Goal: Find specific fact: Find specific page/section

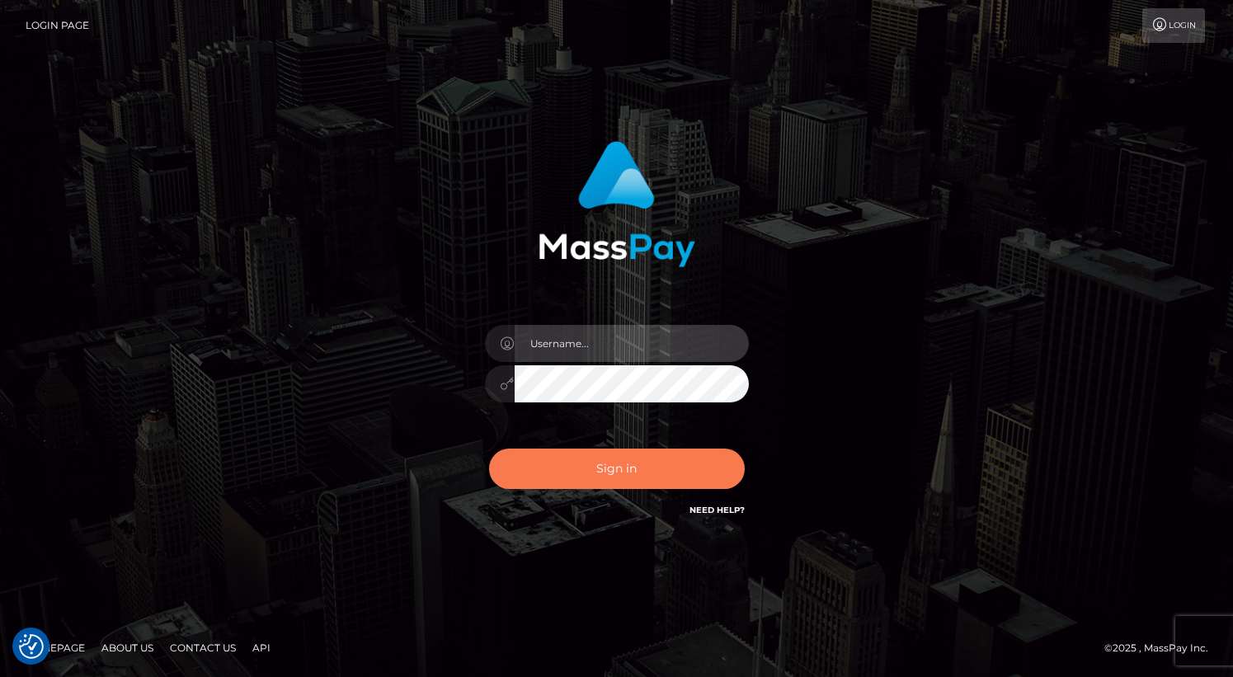
type input "grace.rush"
click at [668, 474] on button "Sign in" at bounding box center [617, 469] width 256 height 40
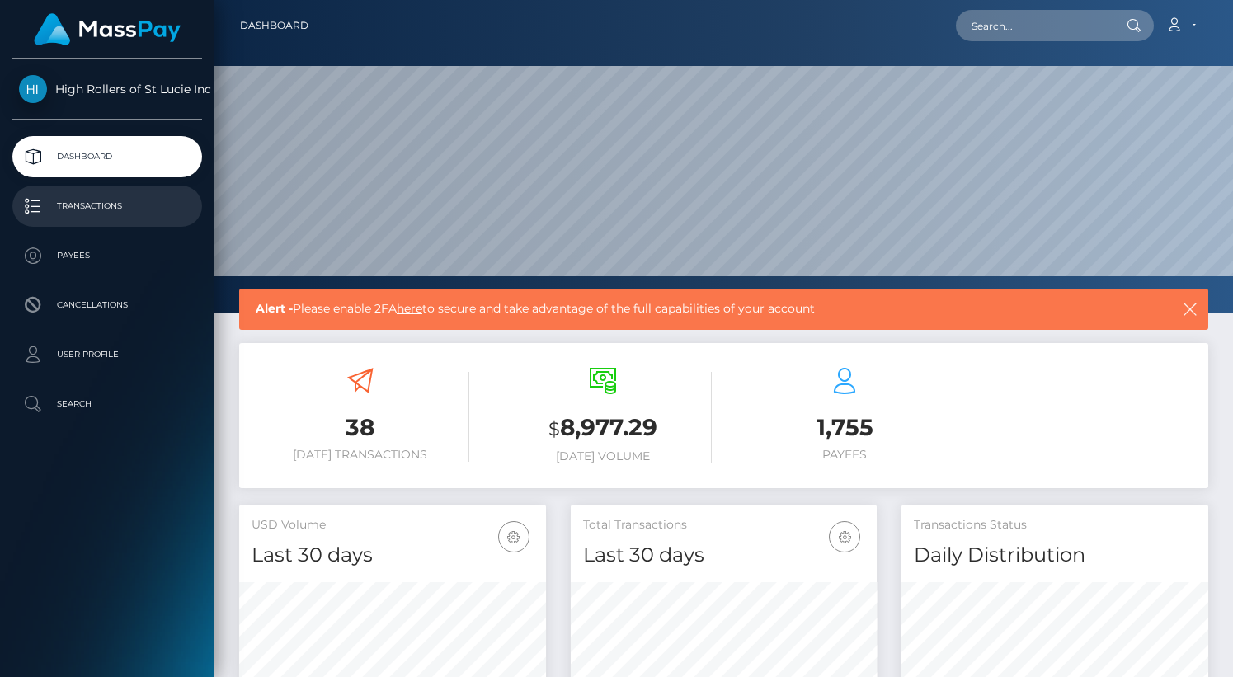
scroll to position [292, 307]
click at [111, 199] on p "Transactions" at bounding box center [107, 206] width 177 height 25
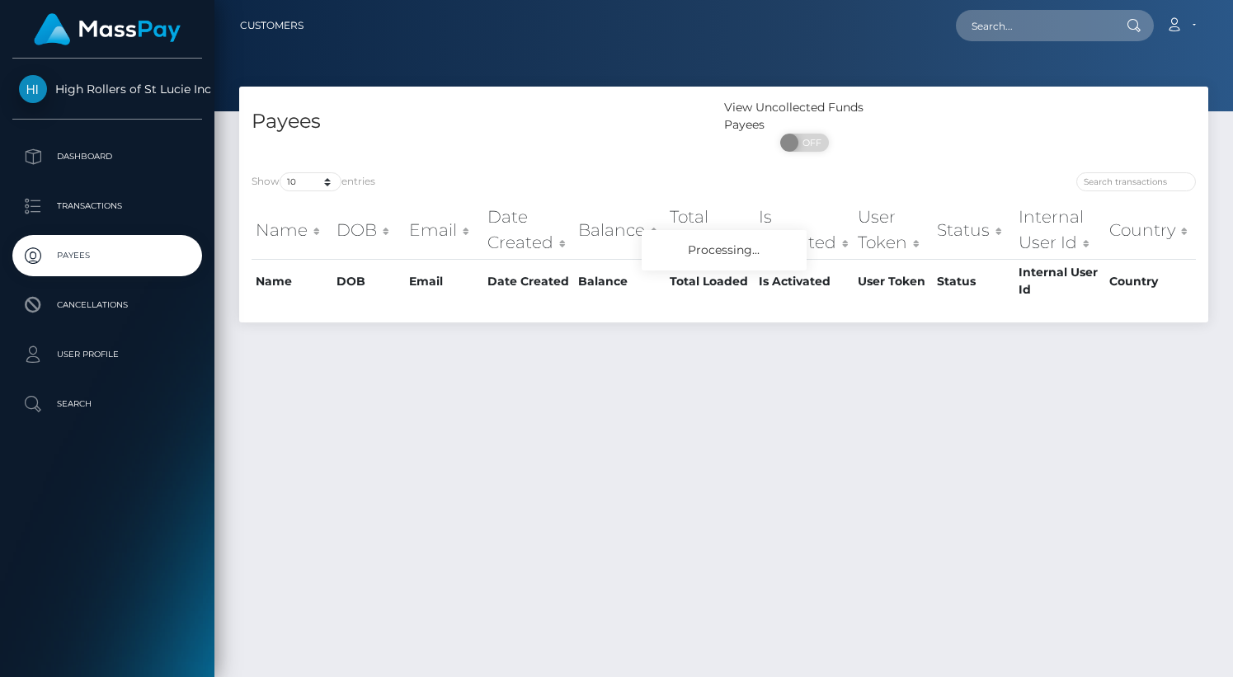
click at [309, 167] on div "Show 10 25 50 100 250 entries Name DOB Email Date Created Balance Total Loaded …" at bounding box center [723, 241] width 969 height 163
click at [309, 191] on select "10 25 50 100 250" at bounding box center [311, 181] width 62 height 19
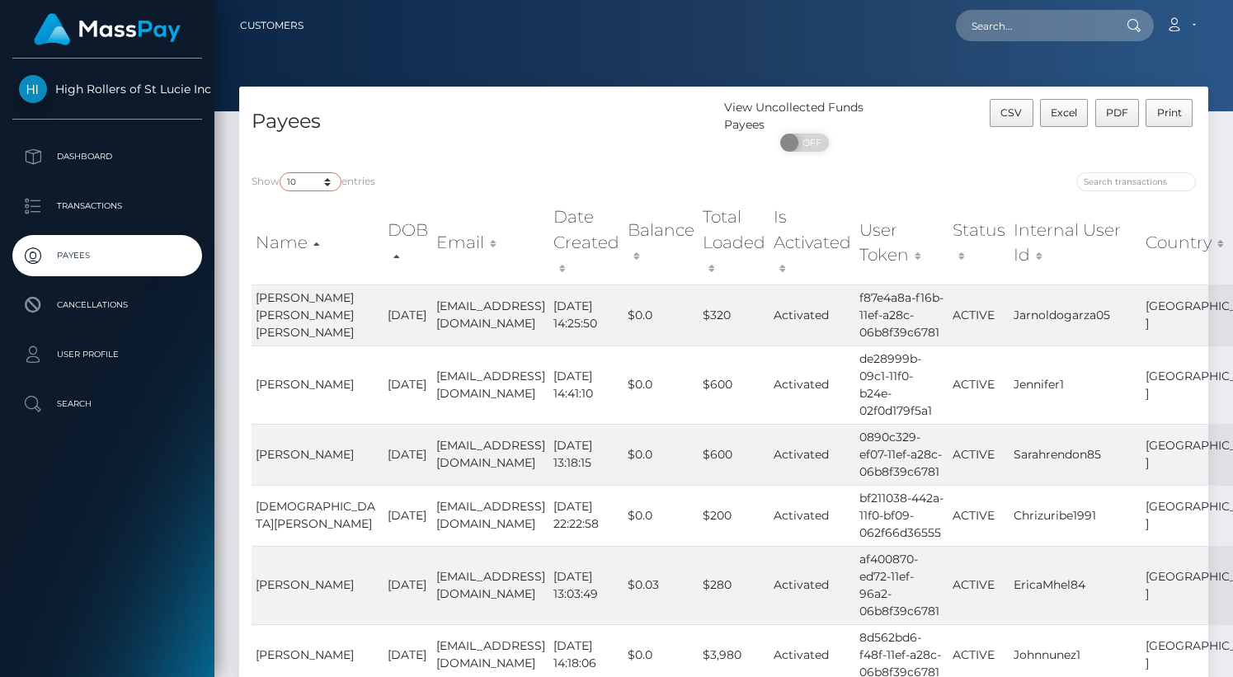
select select "250"
click at [281, 173] on select "10 25 50 100 250" at bounding box center [311, 181] width 62 height 19
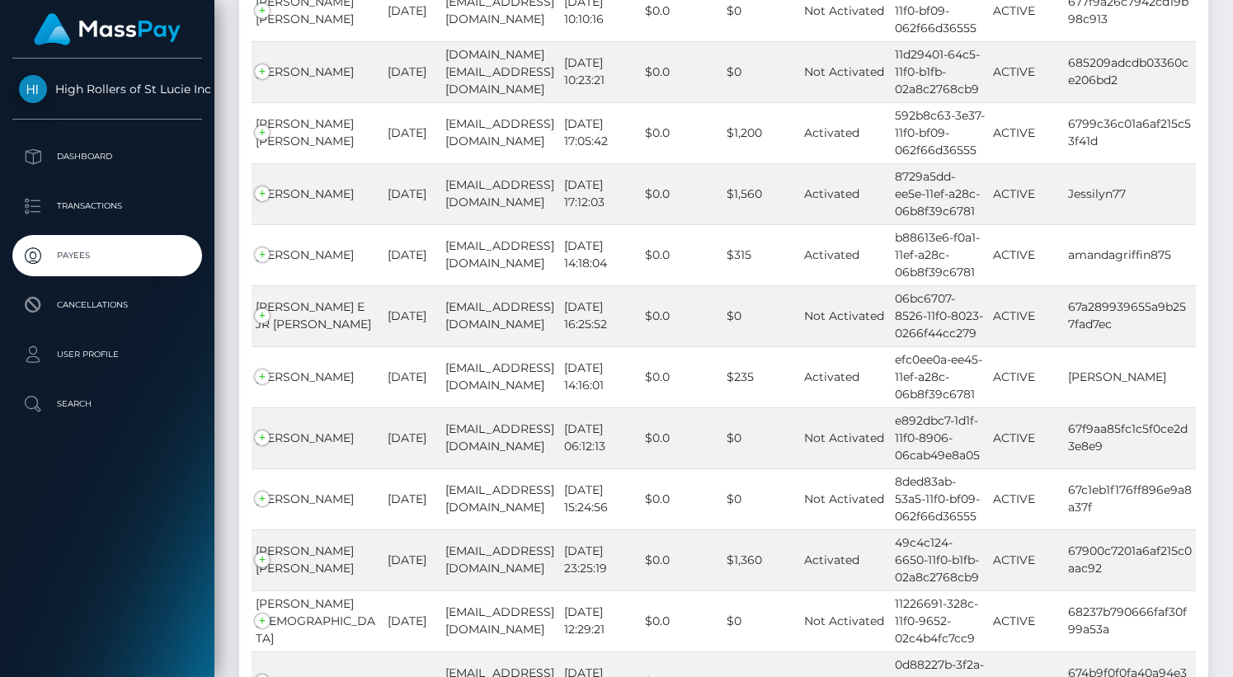
scroll to position [15140, 0]
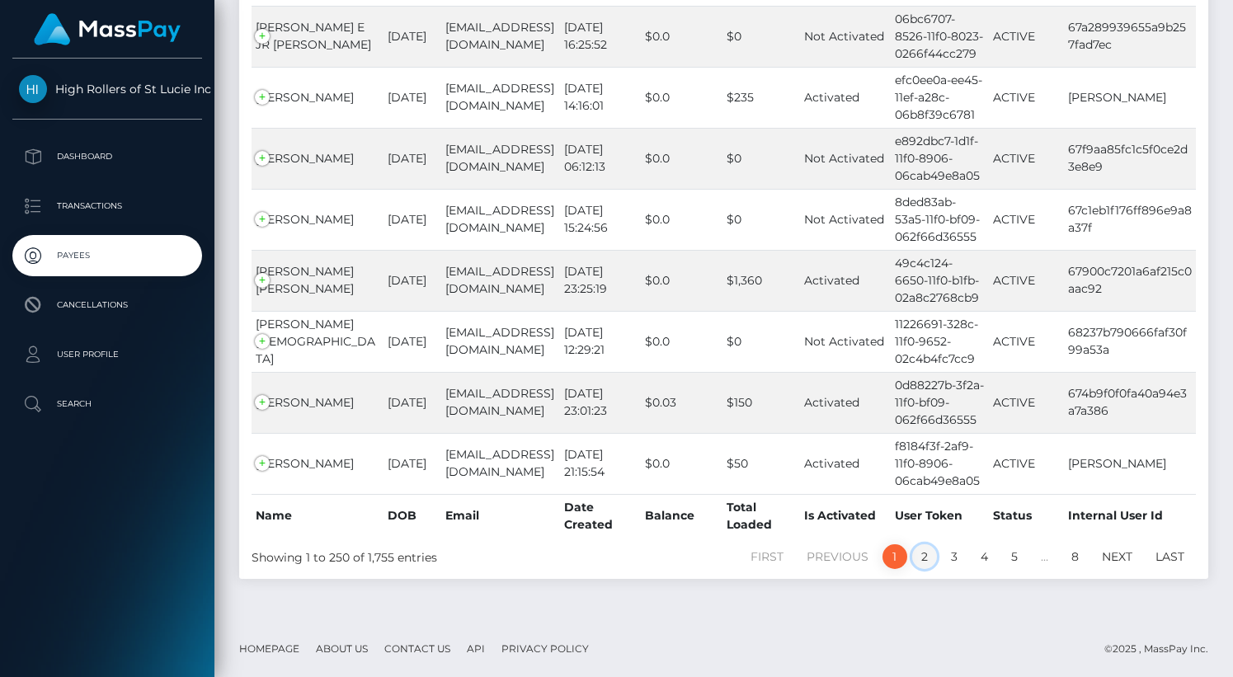
click at [920, 563] on link "2" at bounding box center [925, 557] width 25 height 25
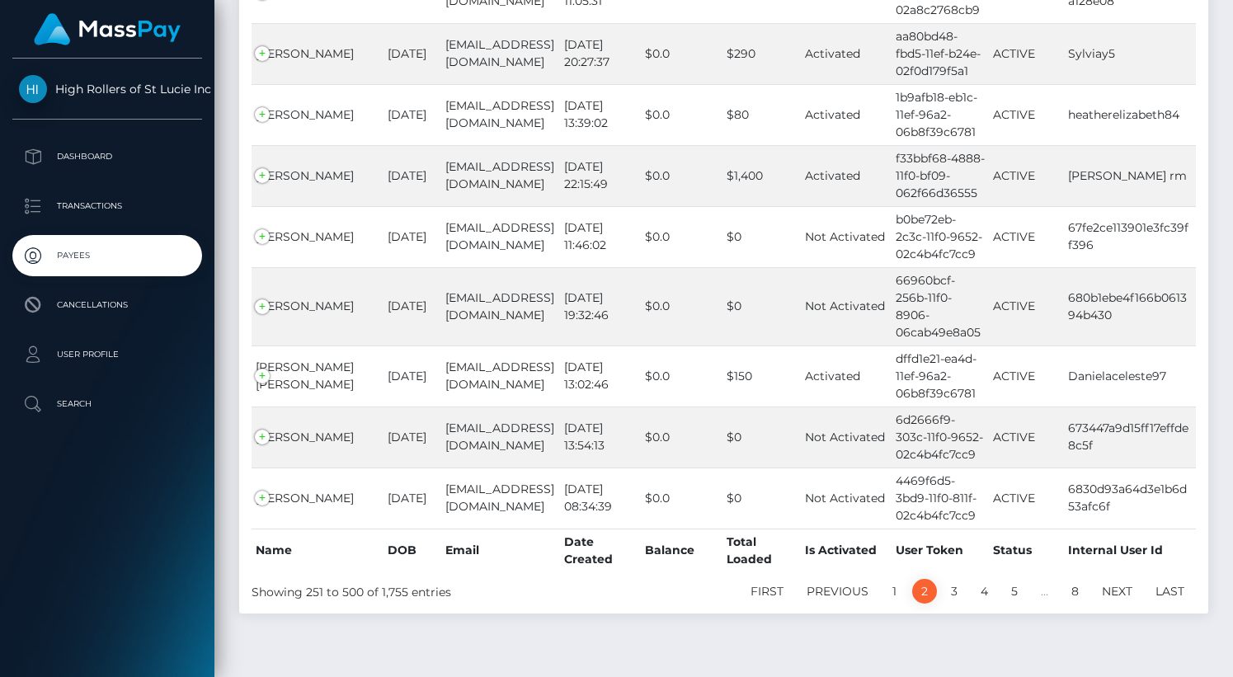
scroll to position [15227, 0]
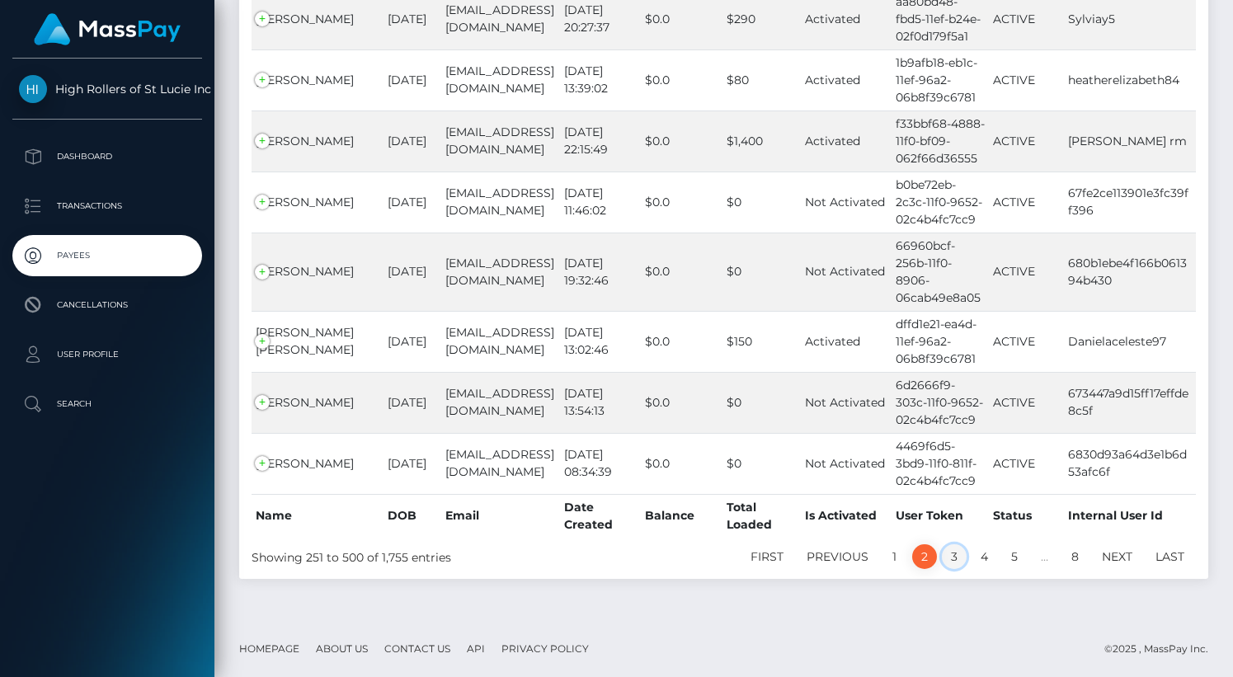
click at [953, 560] on link "3" at bounding box center [954, 557] width 25 height 25
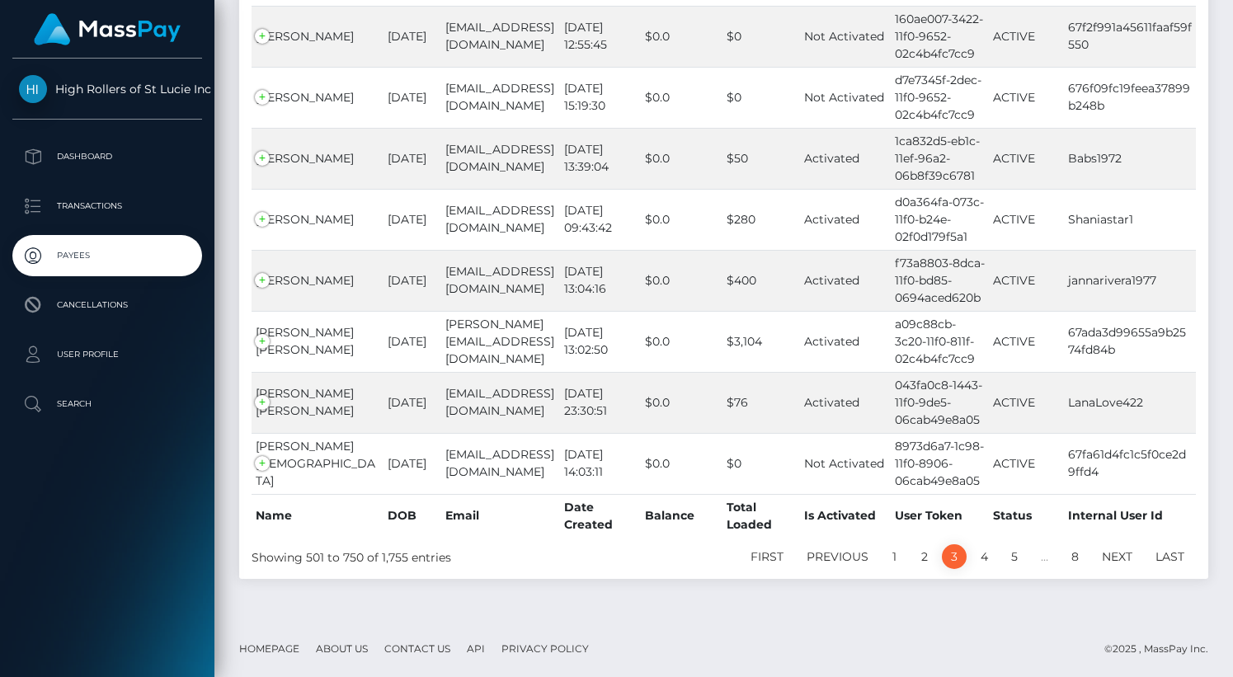
scroll to position [15029, 0]
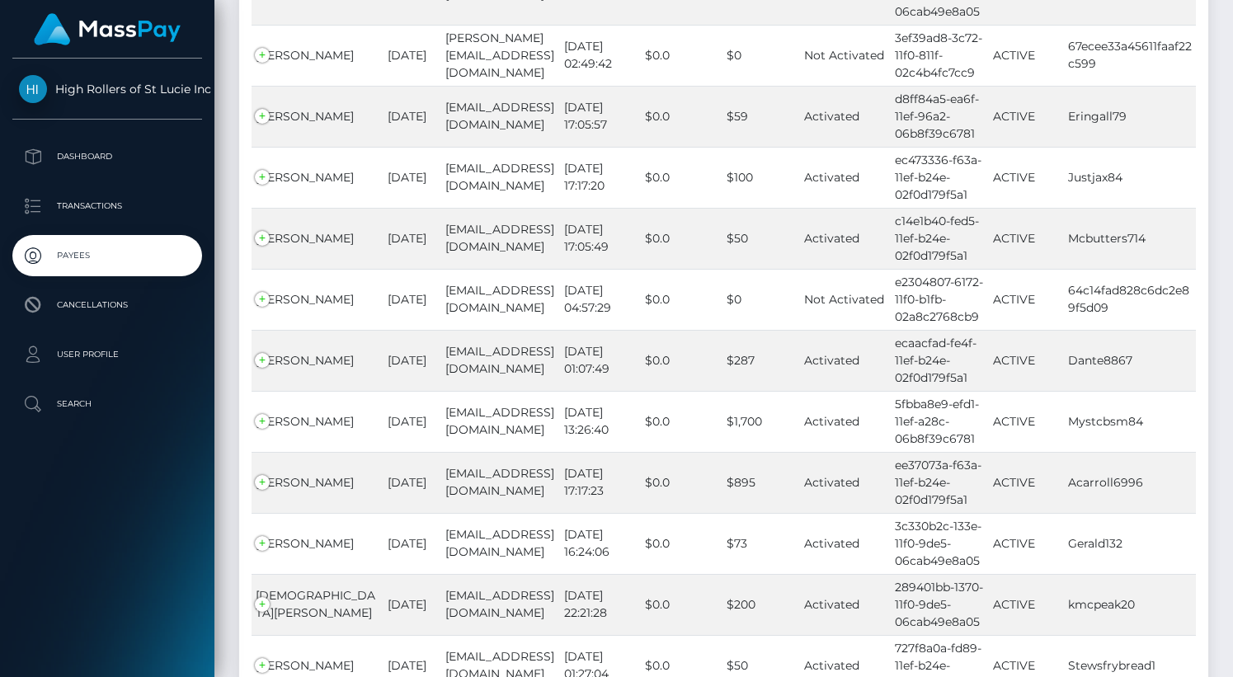
scroll to position [15046, 0]
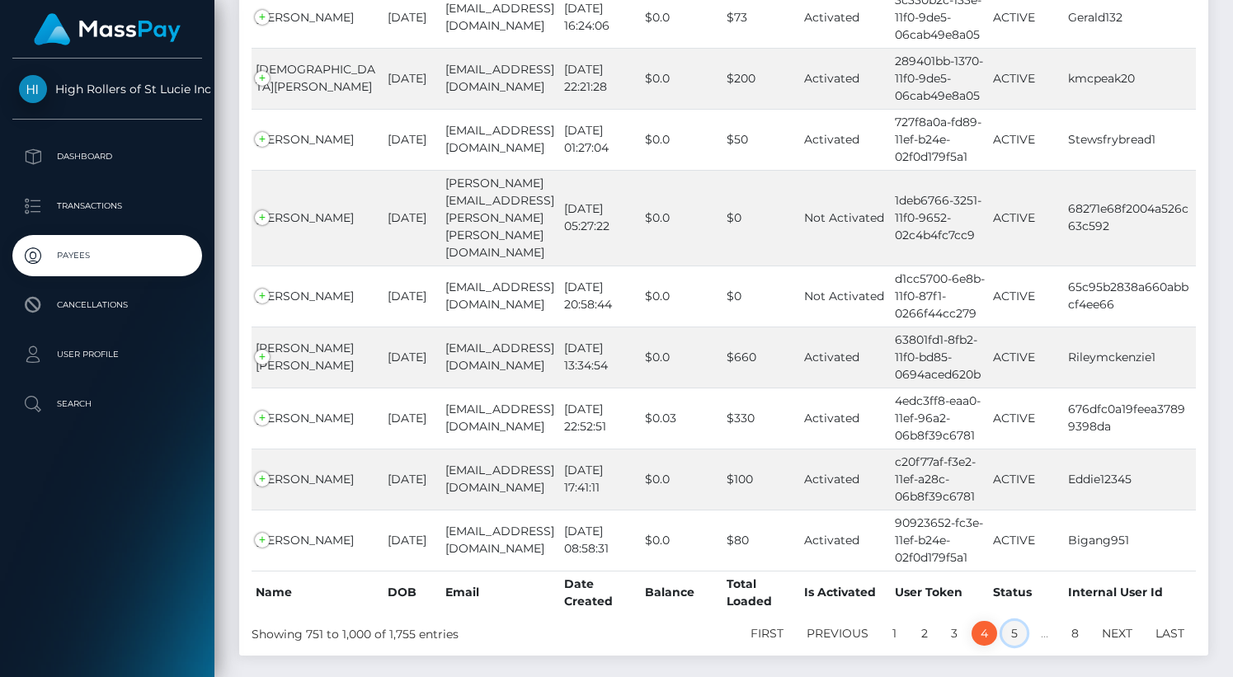
click at [1012, 621] on link "5" at bounding box center [1014, 633] width 25 height 25
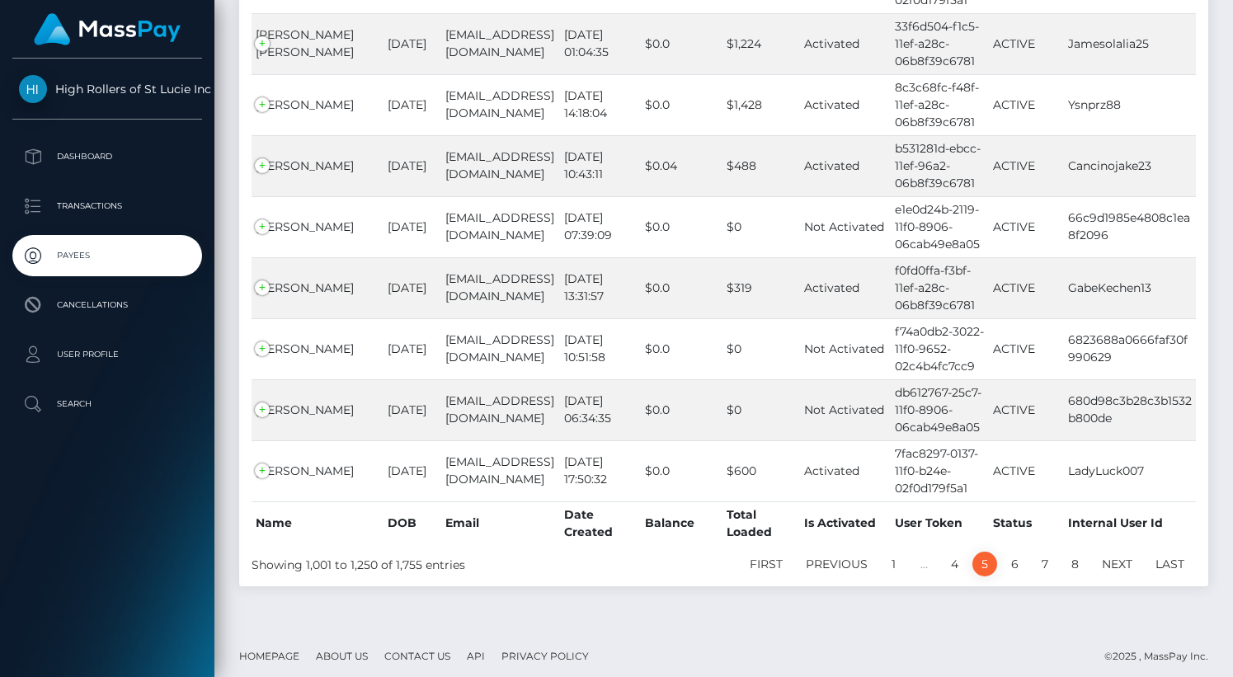
scroll to position [4103, 0]
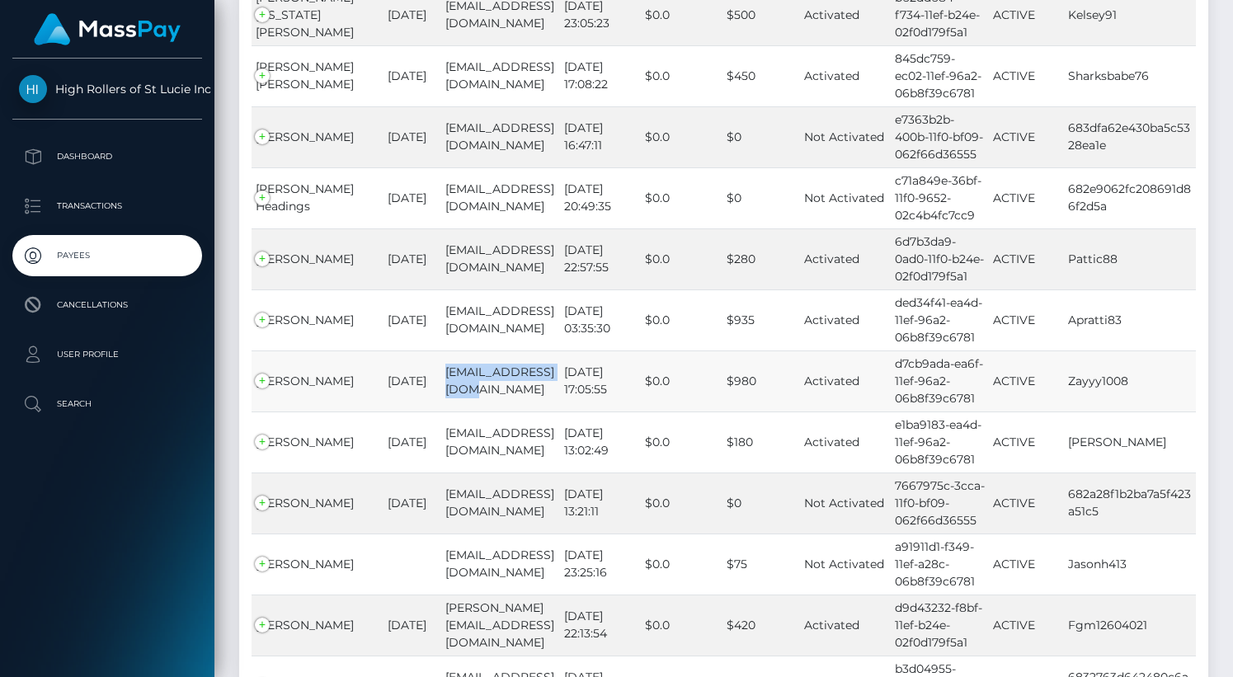
drag, startPoint x: 416, startPoint y: 325, endPoint x: 431, endPoint y: 357, distance: 35.4
click at [441, 357] on td "Zayyy1008@gmail.com" at bounding box center [500, 381] width 119 height 61
copy td "Zayyy1008@gmail.com"
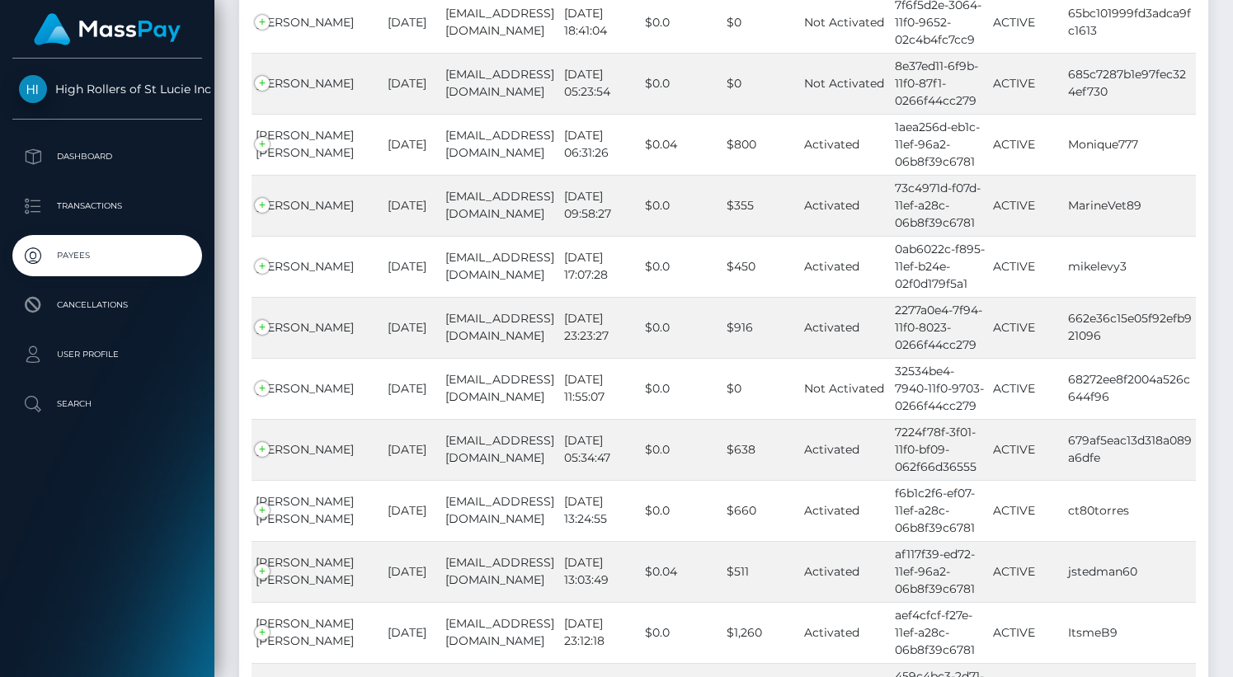
scroll to position [15098, 0]
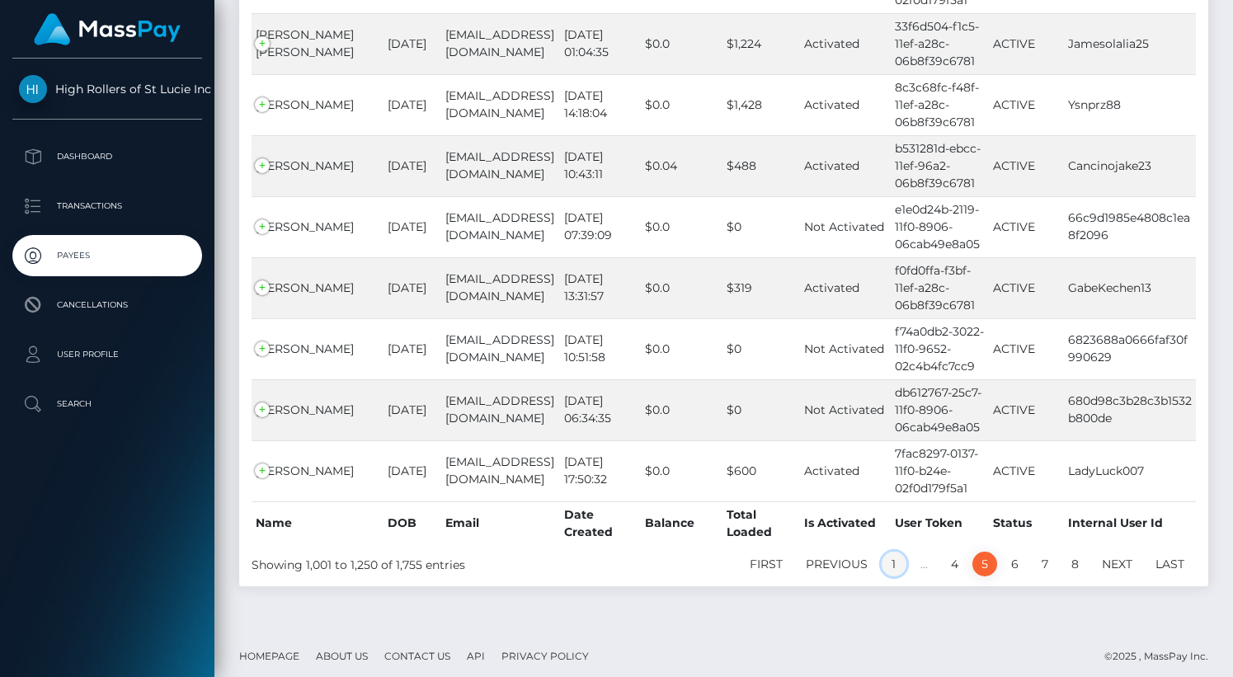
click at [893, 557] on link "1" at bounding box center [894, 564] width 25 height 25
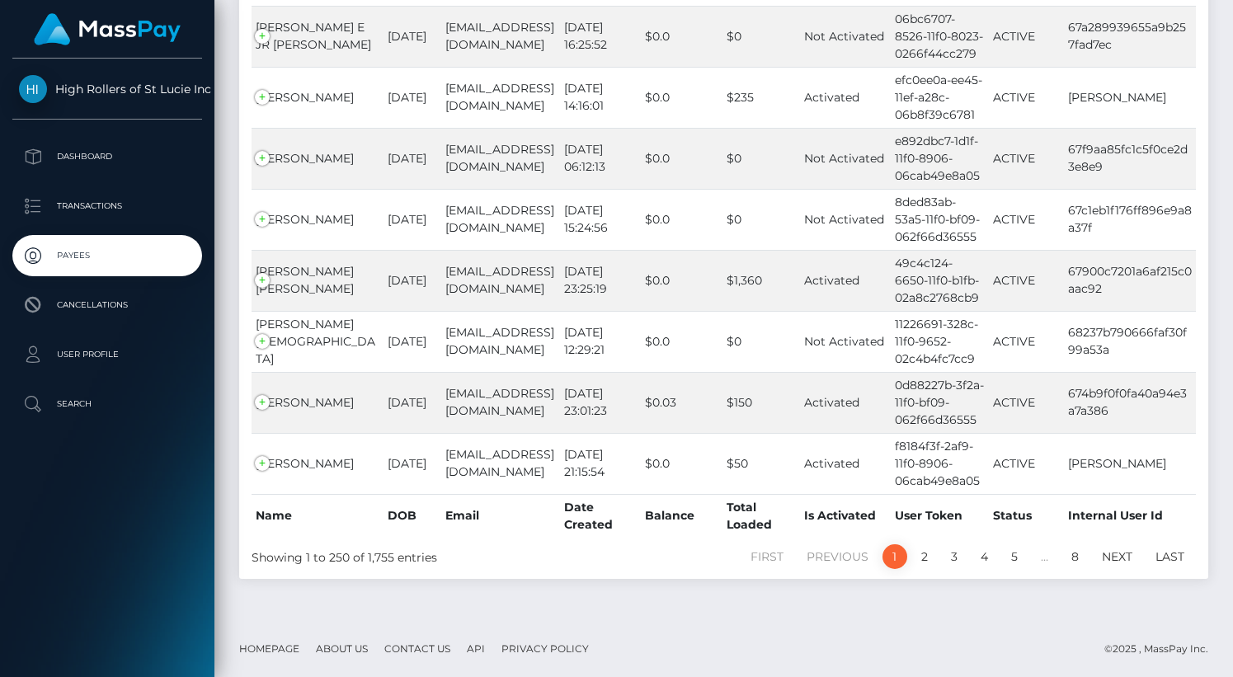
scroll to position [15140, 0]
click at [1115, 562] on link "Next" at bounding box center [1117, 557] width 49 height 25
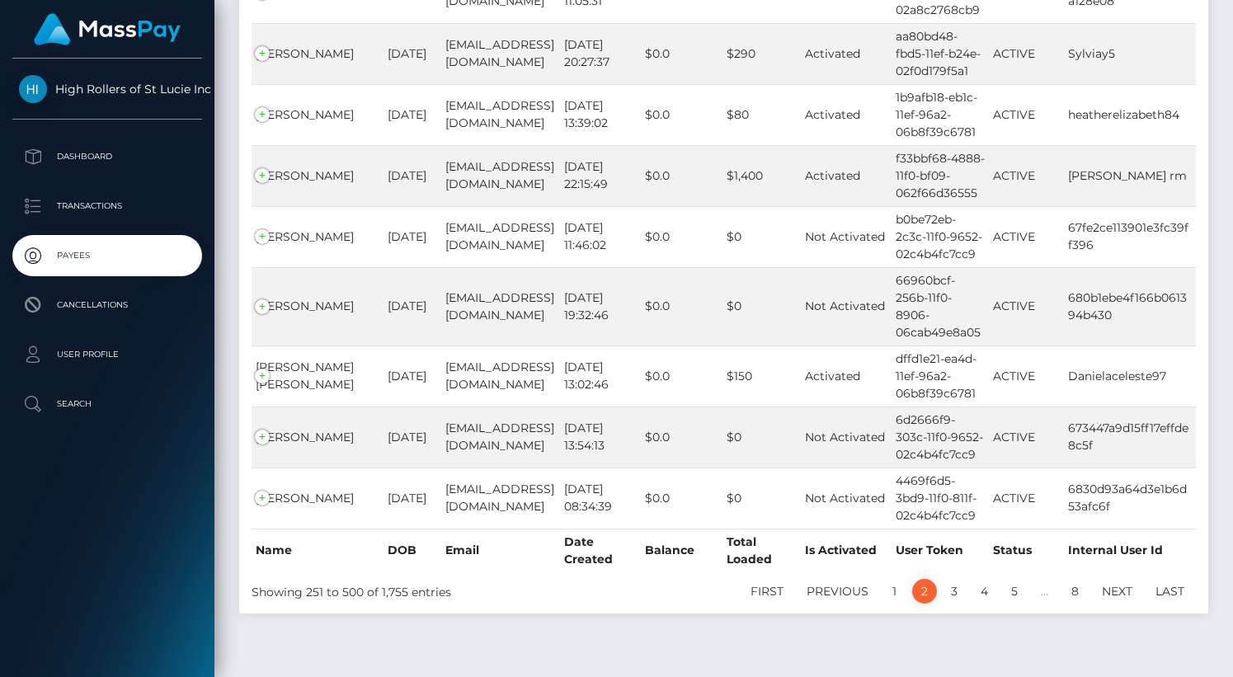
scroll to position [15227, 0]
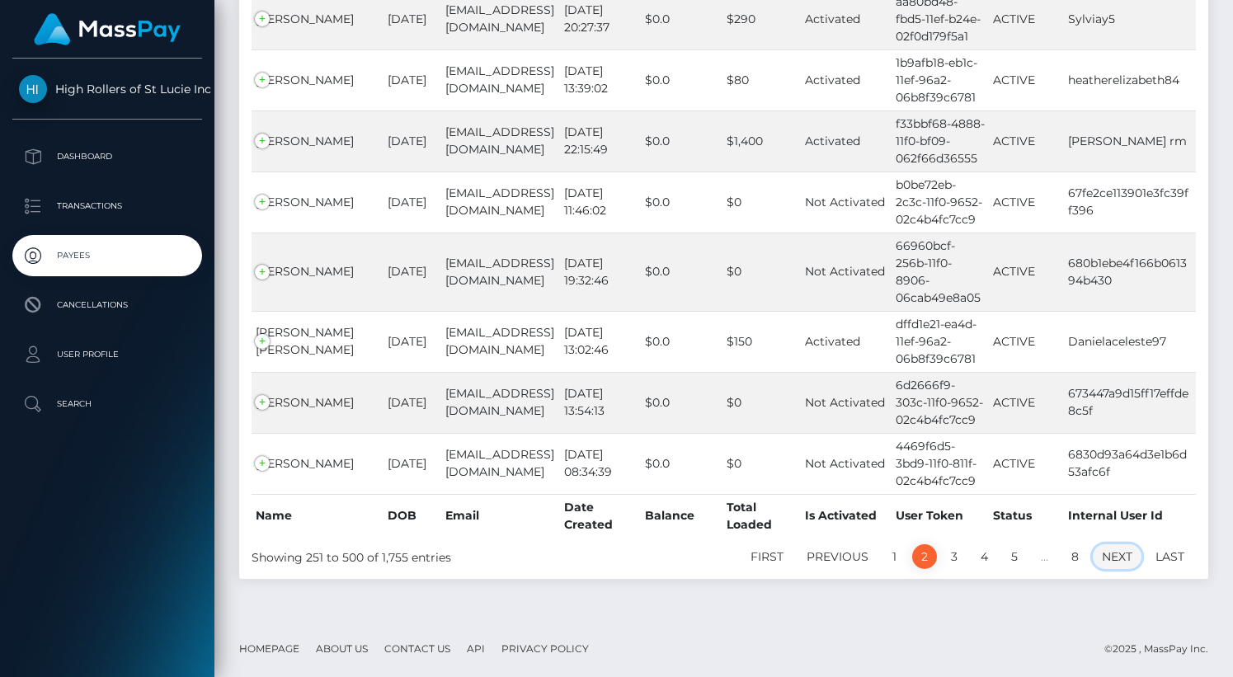
click at [1117, 558] on link "Next" at bounding box center [1117, 557] width 49 height 25
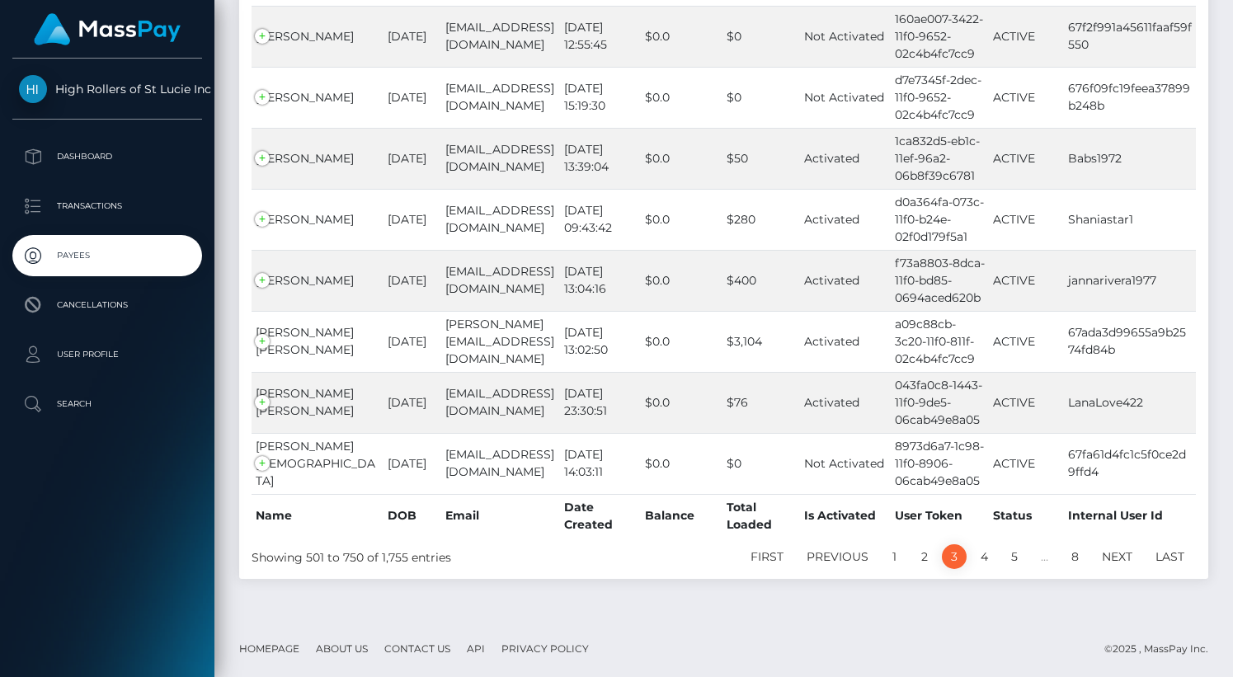
scroll to position [15029, 0]
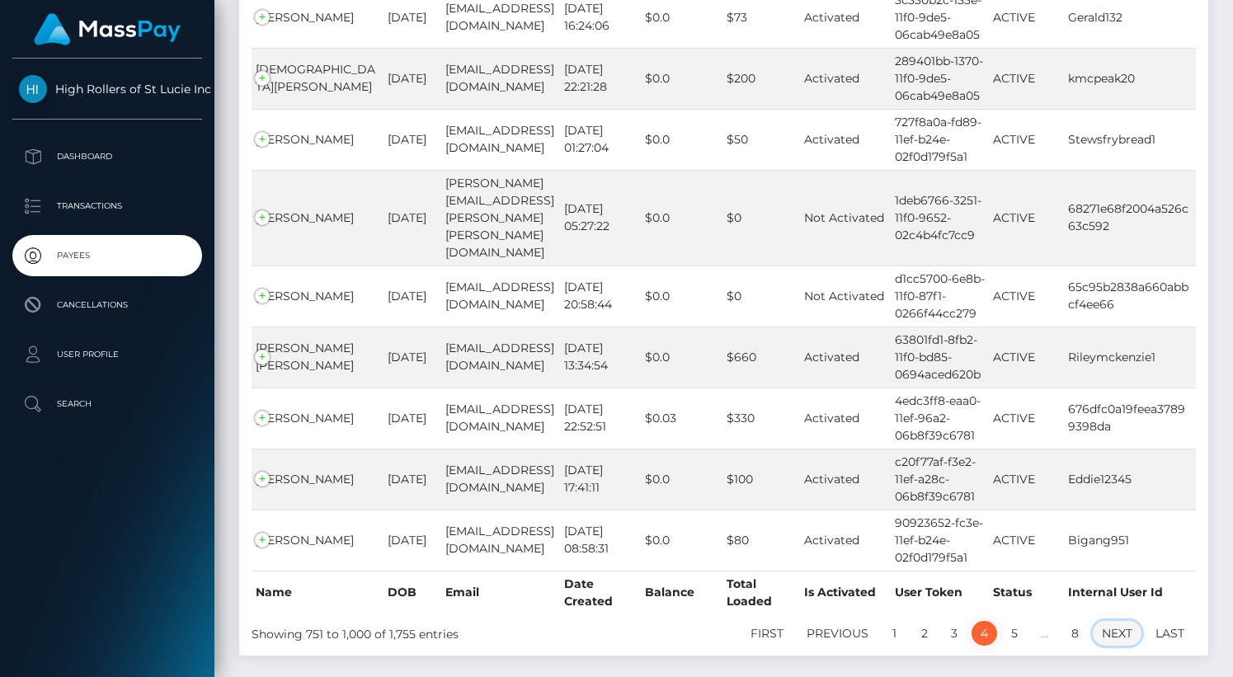
click at [1118, 621] on link "Next" at bounding box center [1117, 633] width 49 height 25
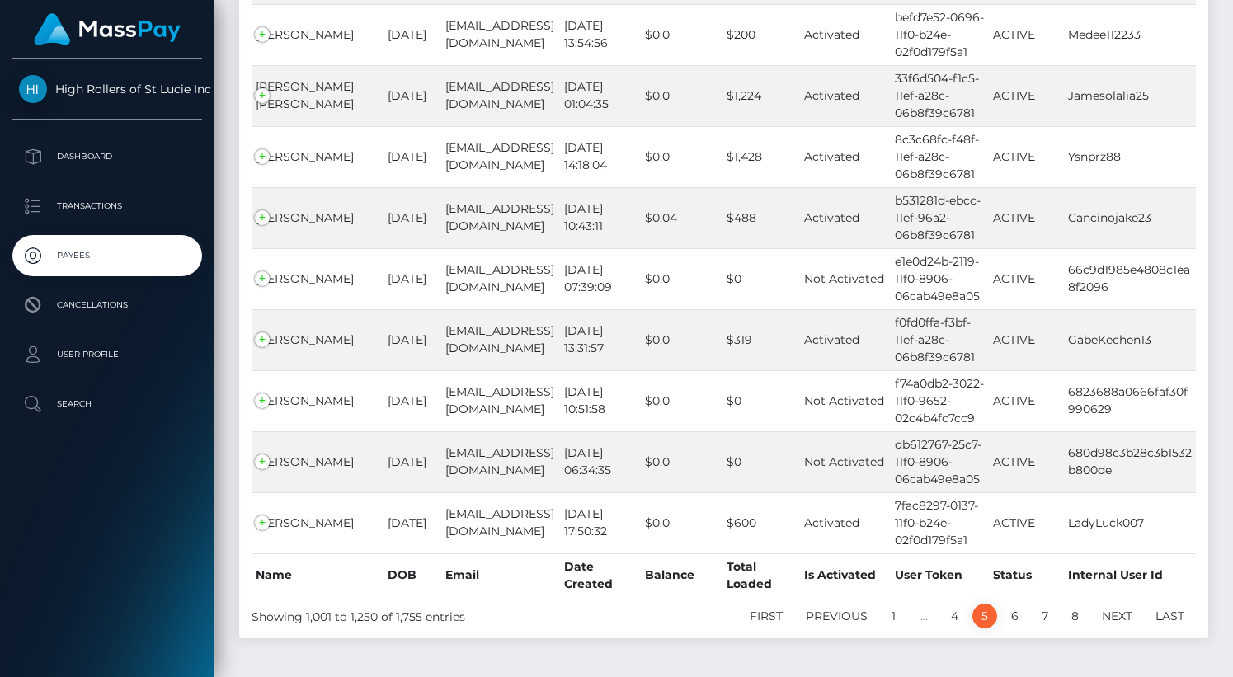
scroll to position [15098, 0]
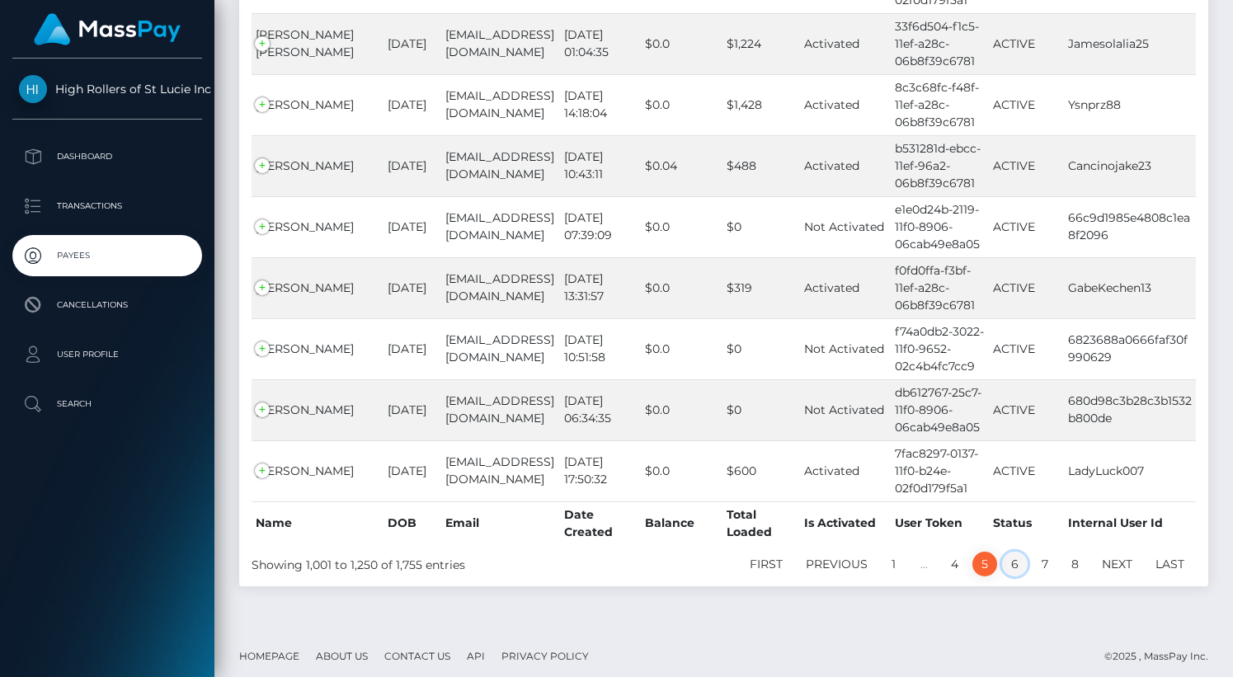
click at [1012, 554] on link "6" at bounding box center [1015, 564] width 26 height 25
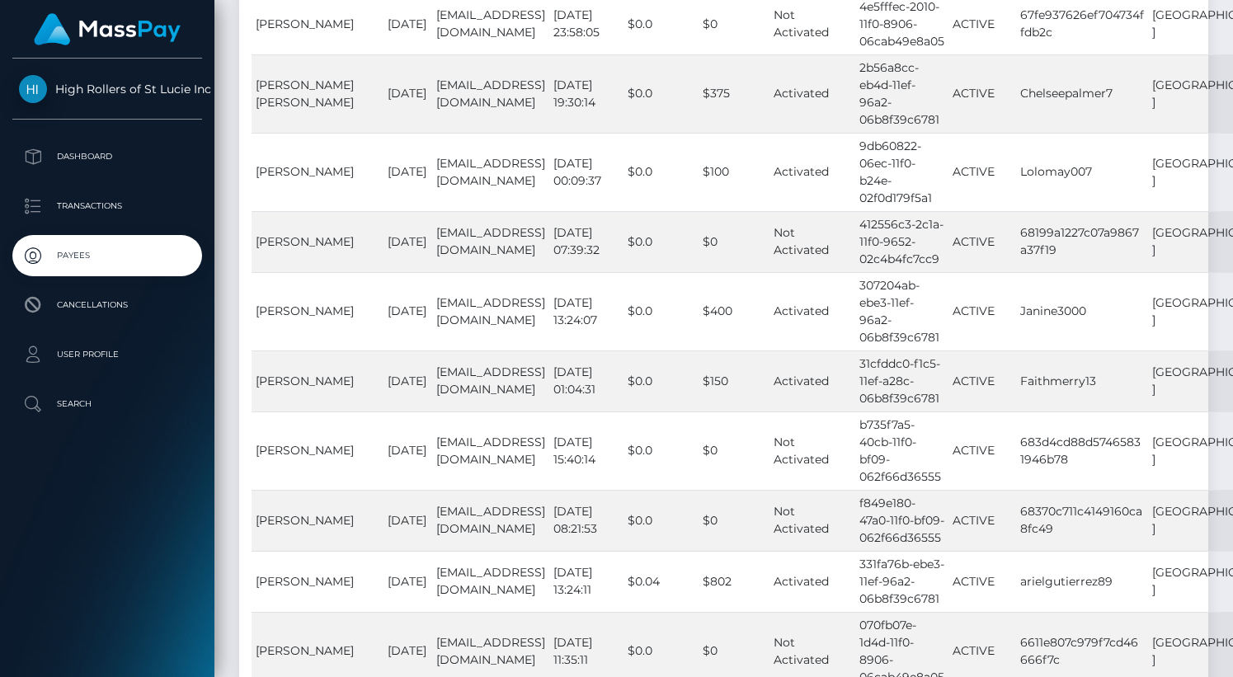
scroll to position [17168, 0]
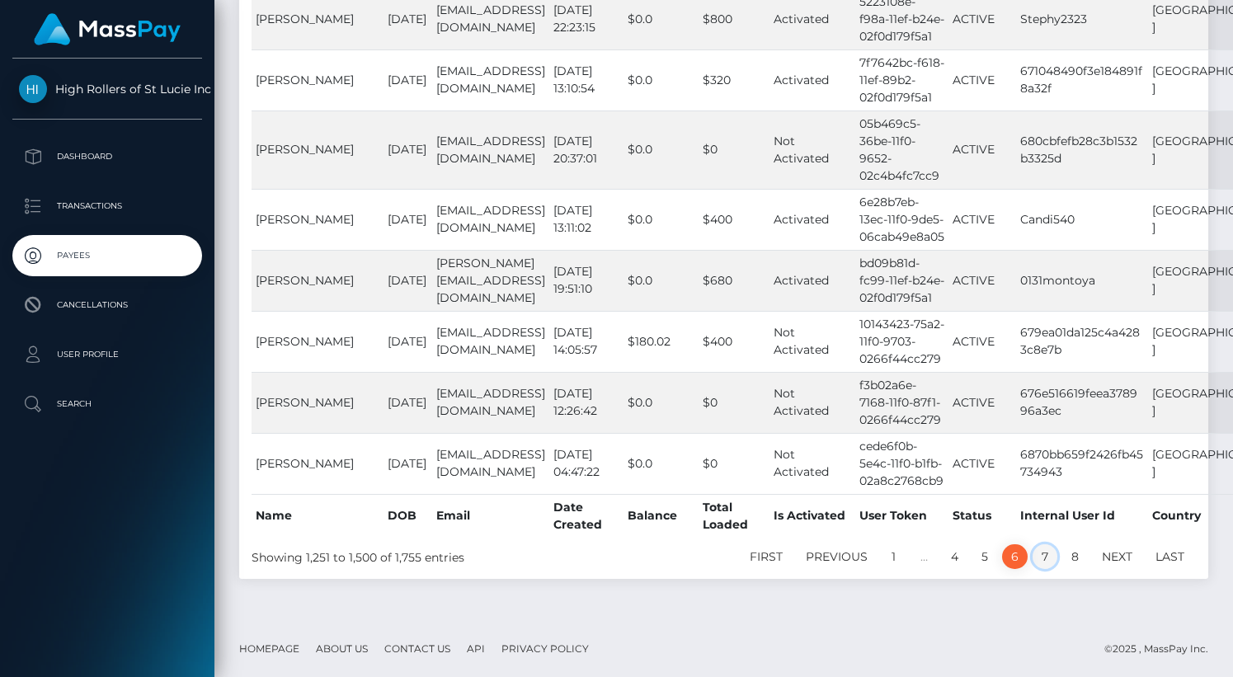
click at [1046, 566] on link "7" at bounding box center [1045, 557] width 25 height 25
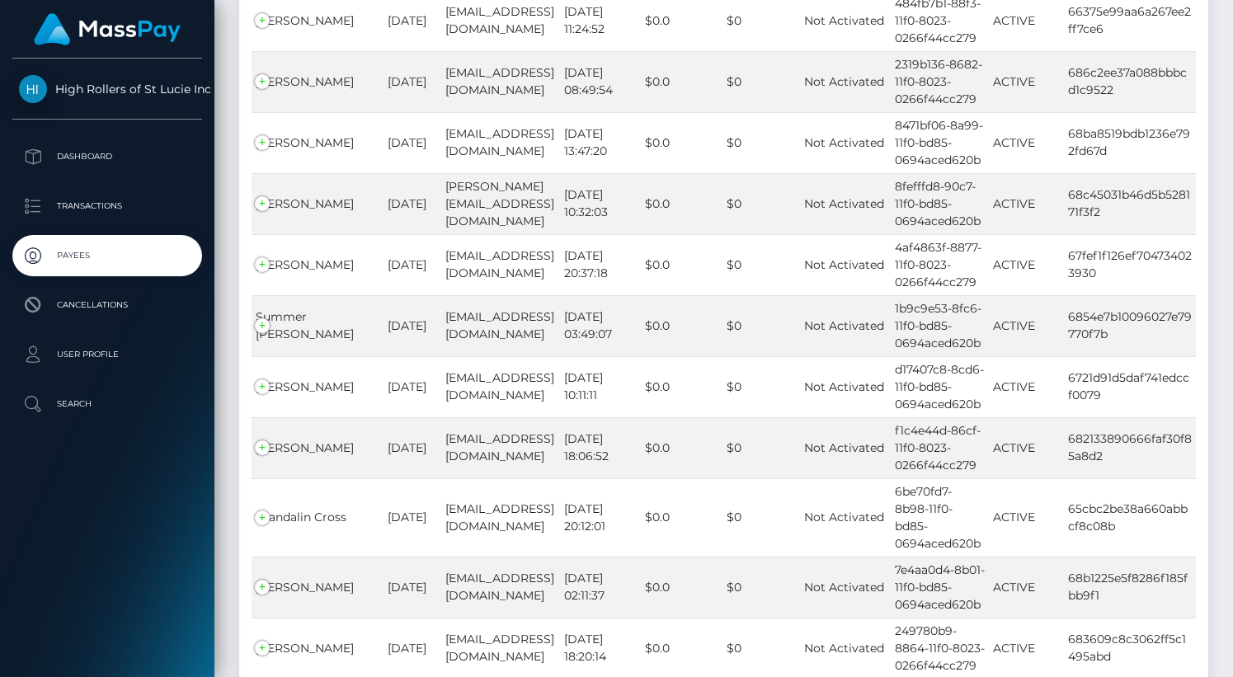
scroll to position [15098, 0]
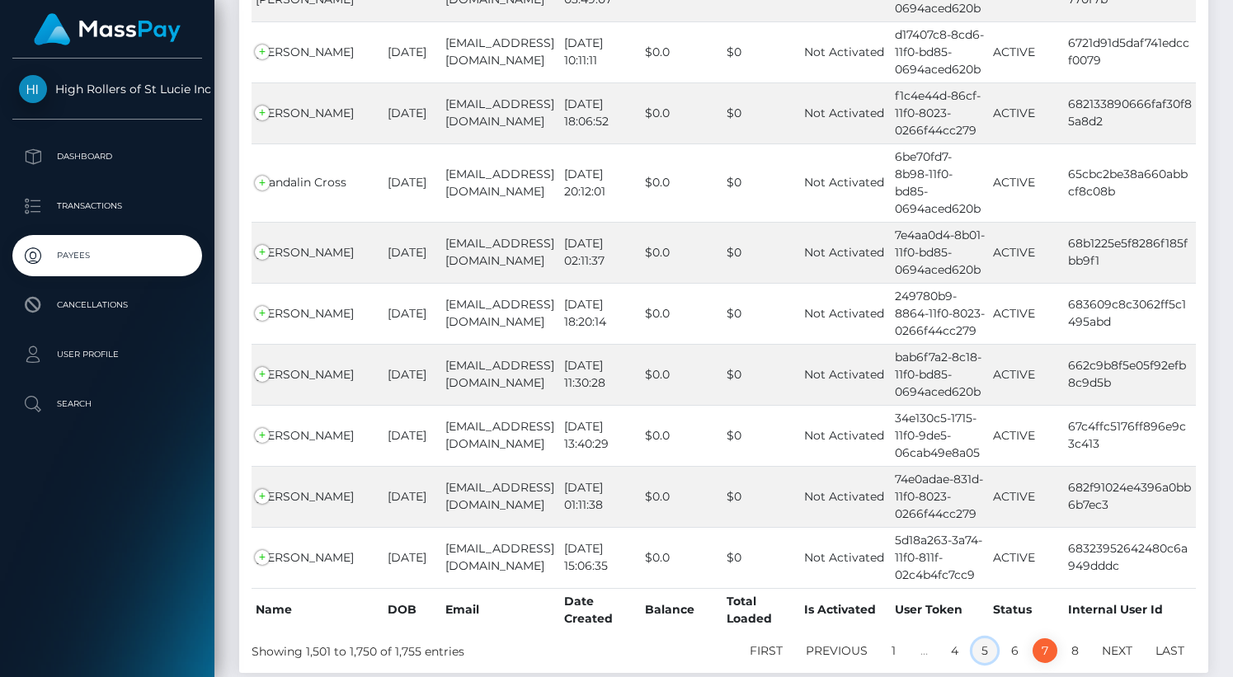
click at [995, 639] on link "5" at bounding box center [985, 651] width 25 height 25
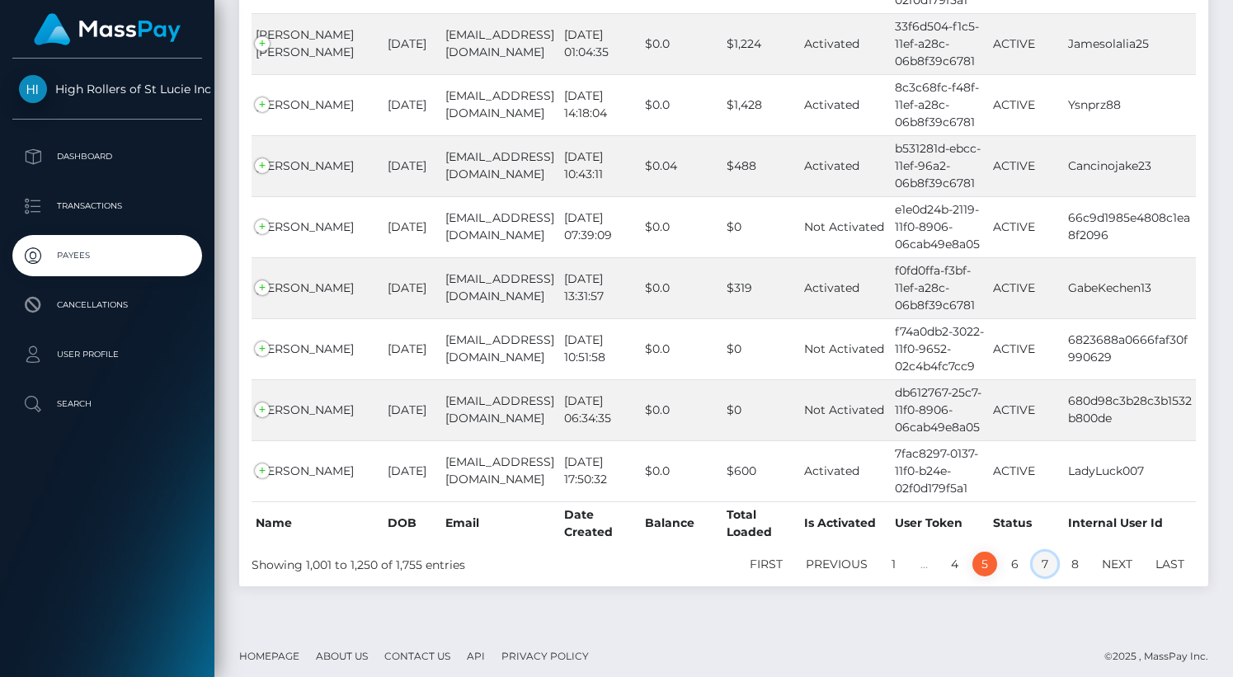
click at [1036, 553] on link "7" at bounding box center [1045, 564] width 25 height 25
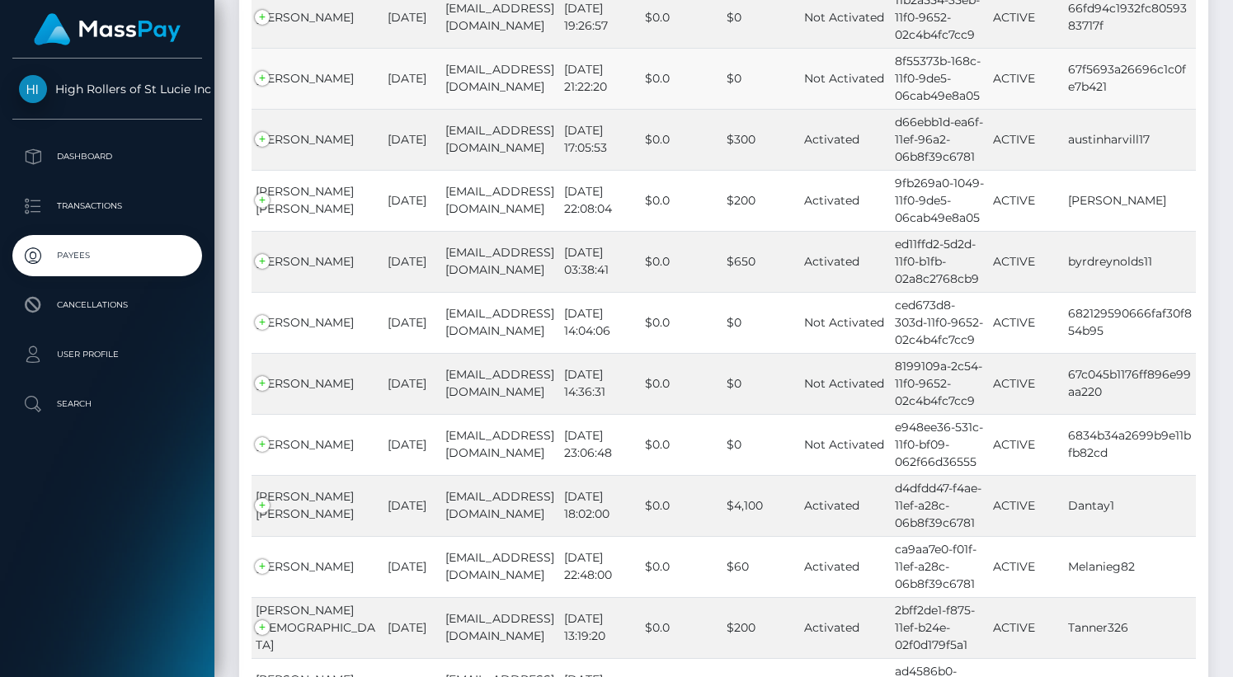
scroll to position [4670, 0]
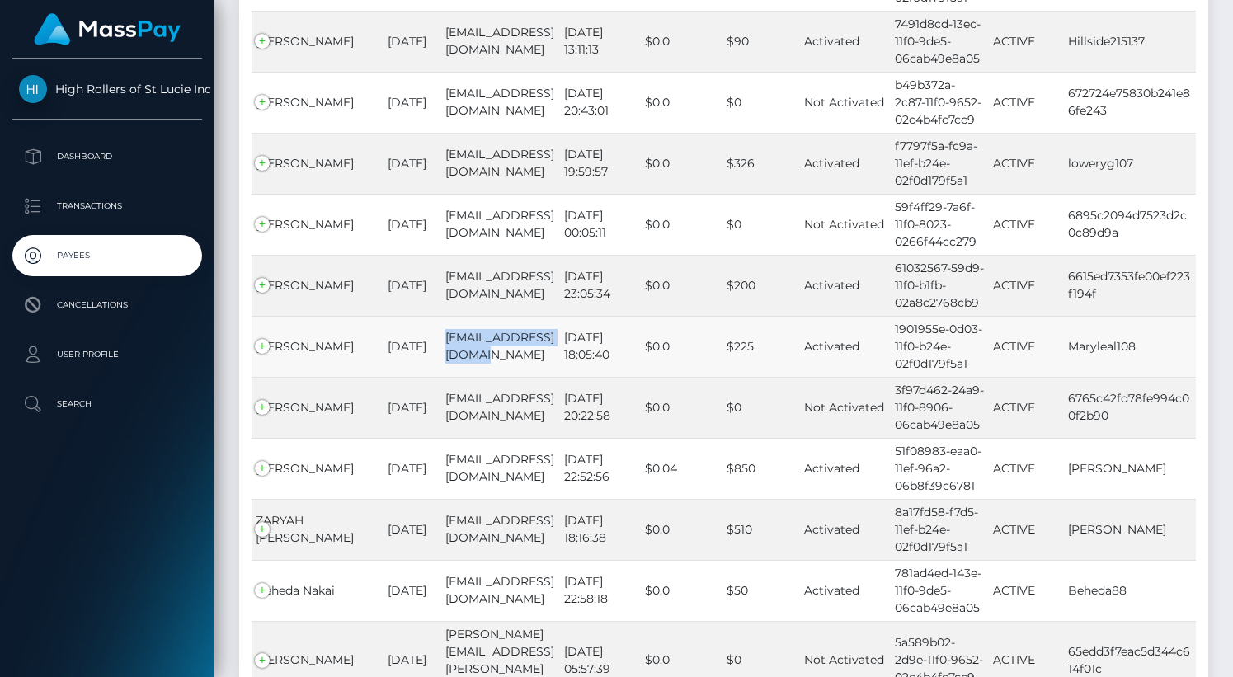
drag, startPoint x: 446, startPoint y: 347, endPoint x: 414, endPoint y: 330, distance: 36.5
click at [441, 330] on td "Maryleal108@gmail.com" at bounding box center [500, 346] width 119 height 61
copy td "Maryleal108@gmail.com"
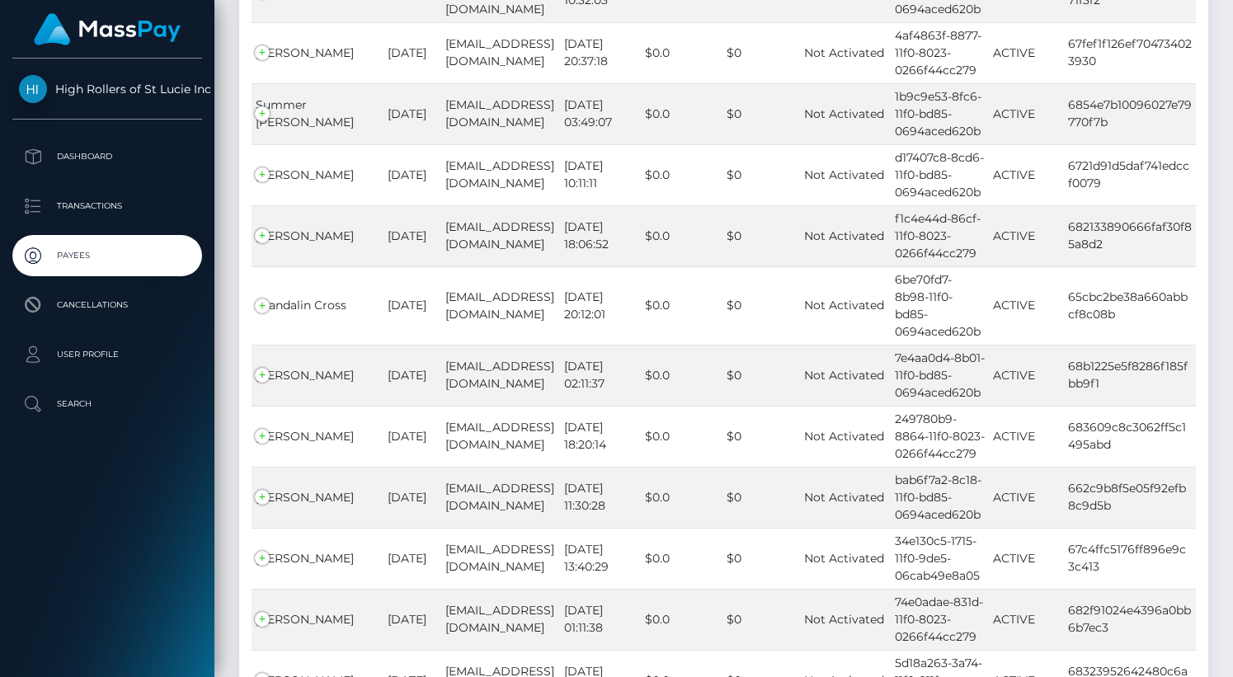
scroll to position [15098, 0]
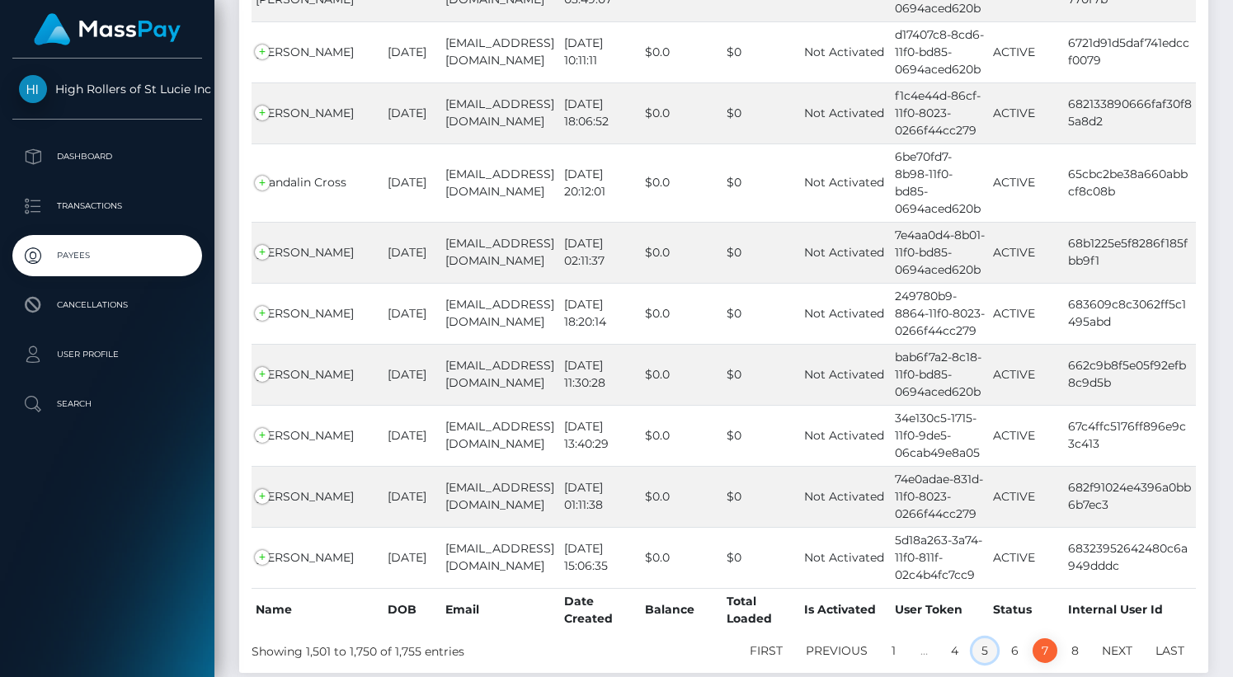
click at [981, 639] on link "5" at bounding box center [985, 651] width 25 height 25
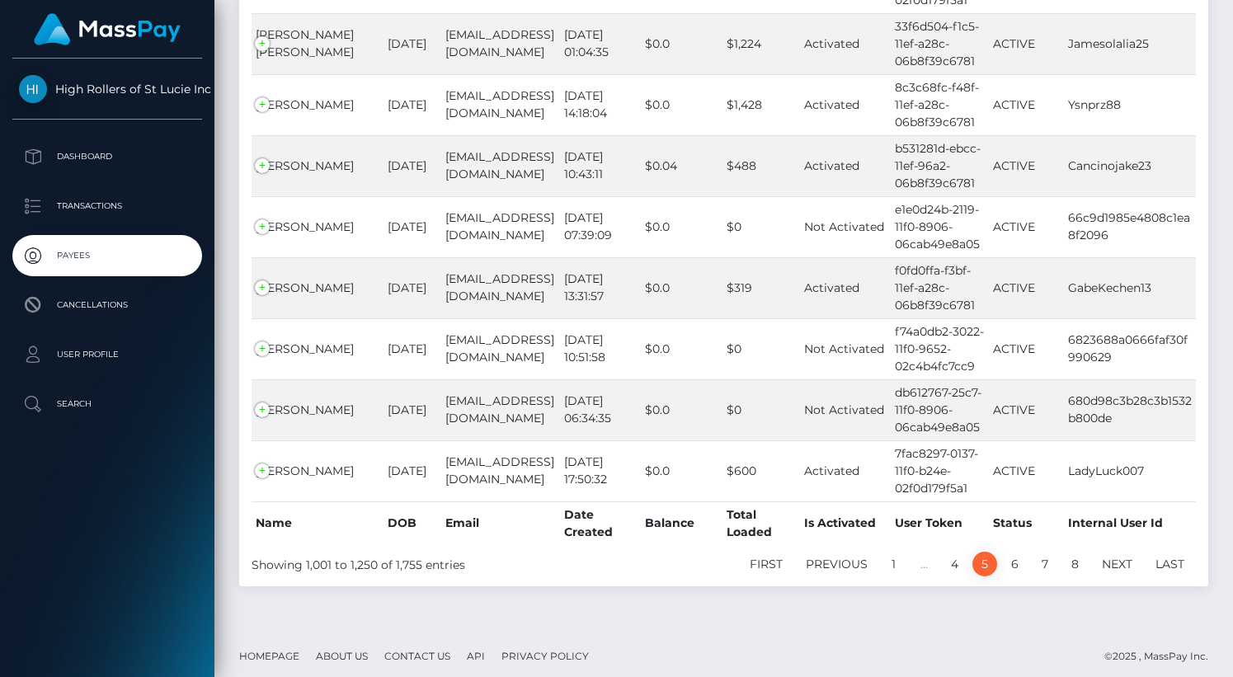
scroll to position [4103, 0]
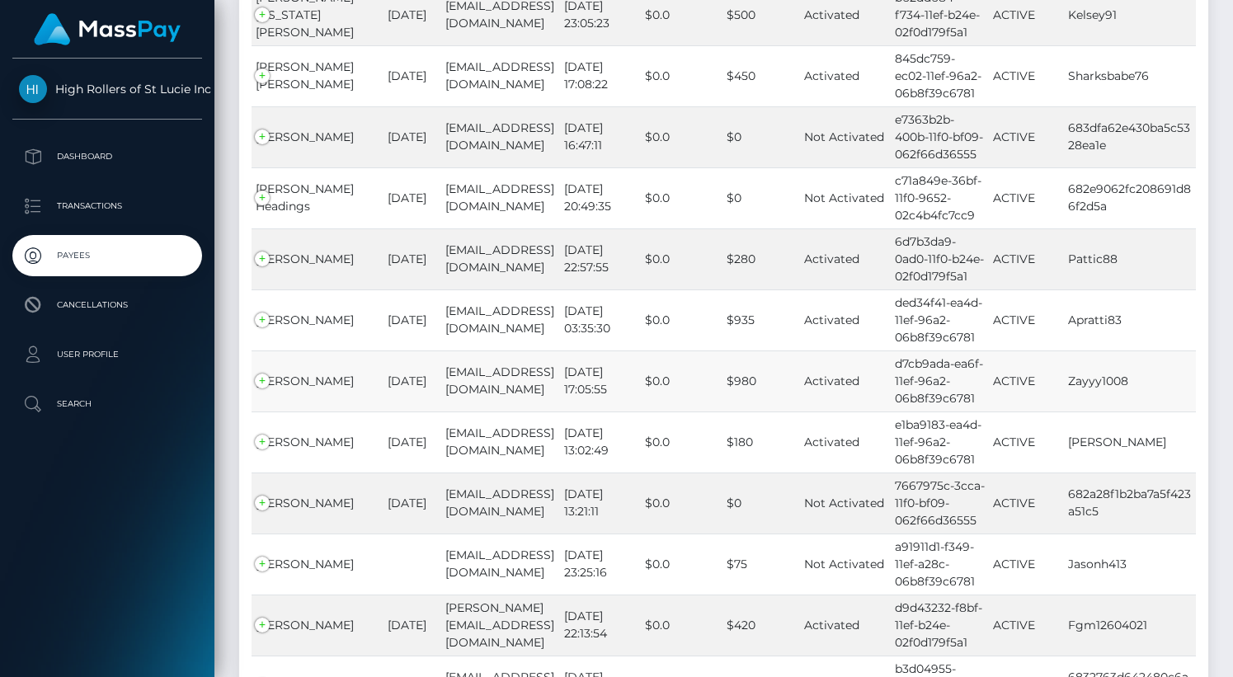
click at [441, 351] on td "Zayyy1008@gmail.com" at bounding box center [500, 381] width 119 height 61
copy td "Zayyy1008@gmail.com"
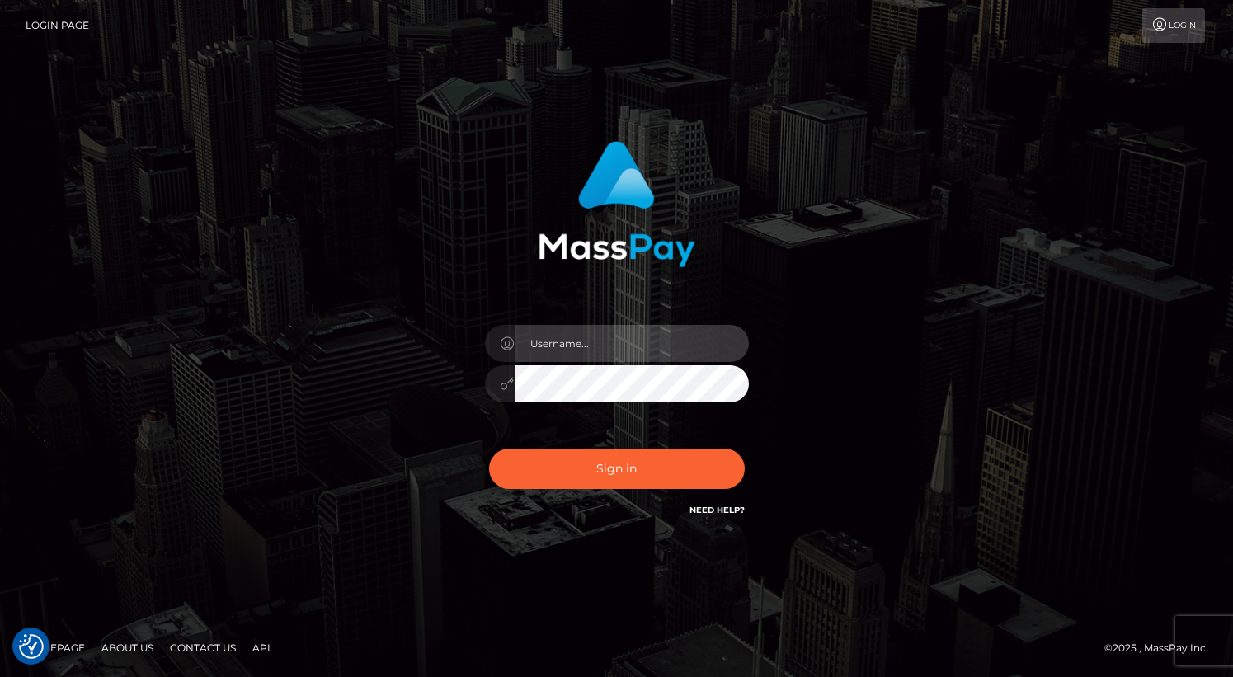
type input "grace.rush"
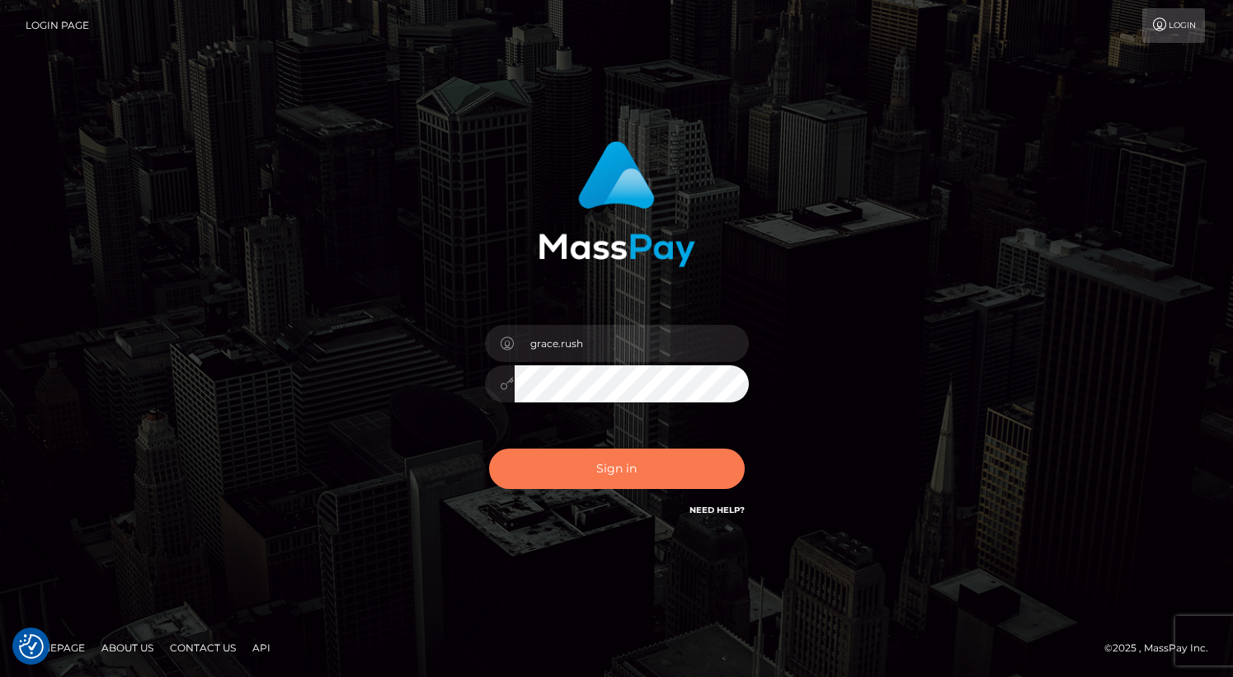
click at [615, 466] on button "Sign in" at bounding box center [617, 469] width 256 height 40
type input "grace.rush"
click at [611, 465] on button "Sign in" at bounding box center [617, 469] width 256 height 40
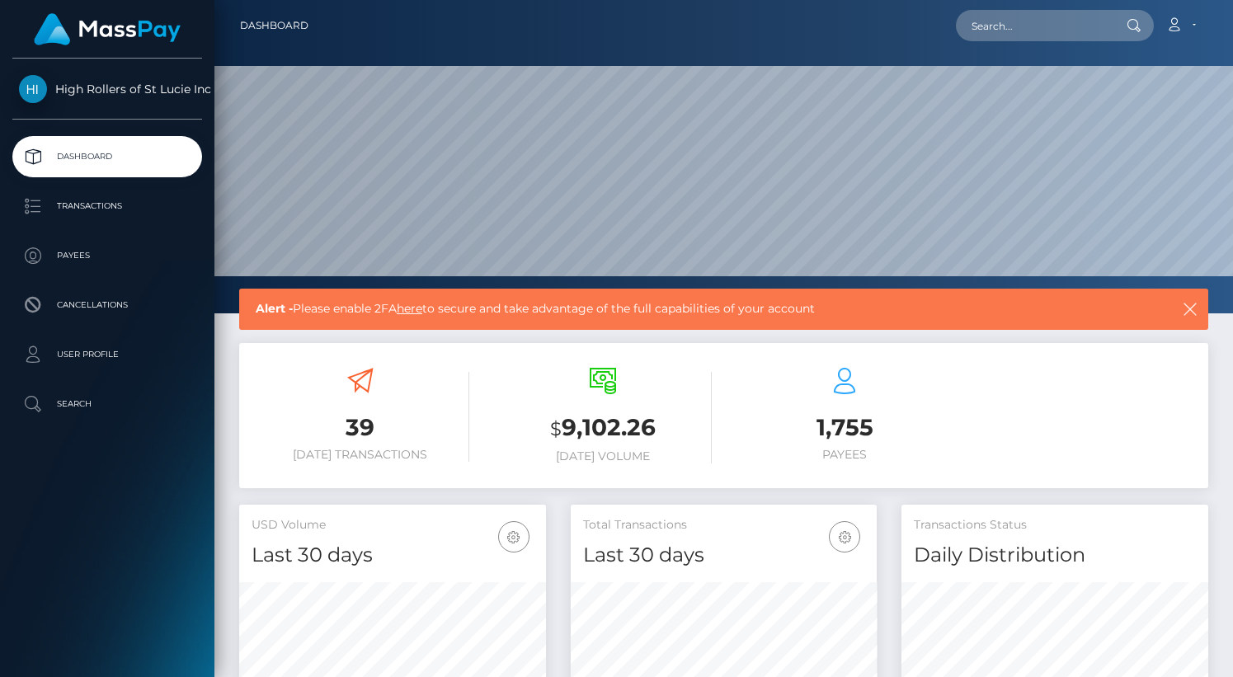
scroll to position [292, 307]
click at [97, 196] on p "Transactions" at bounding box center [107, 206] width 177 height 25
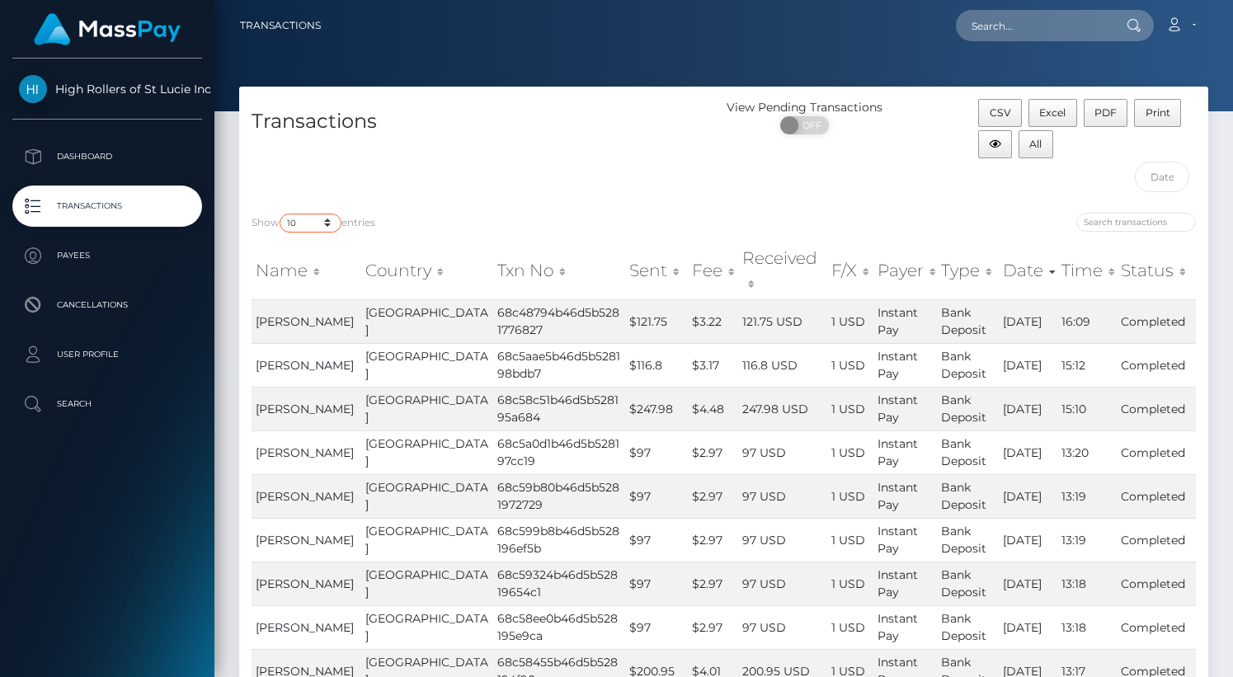
click at [305, 230] on select "10 25 50 100 250 500 1,000 3,500" at bounding box center [311, 223] width 62 height 19
select select "3500"
click at [281, 214] on select "10 25 50 100 250 500 1,000 3,500" at bounding box center [311, 223] width 62 height 19
click at [440, 162] on div "Transactions" at bounding box center [481, 149] width 485 height 101
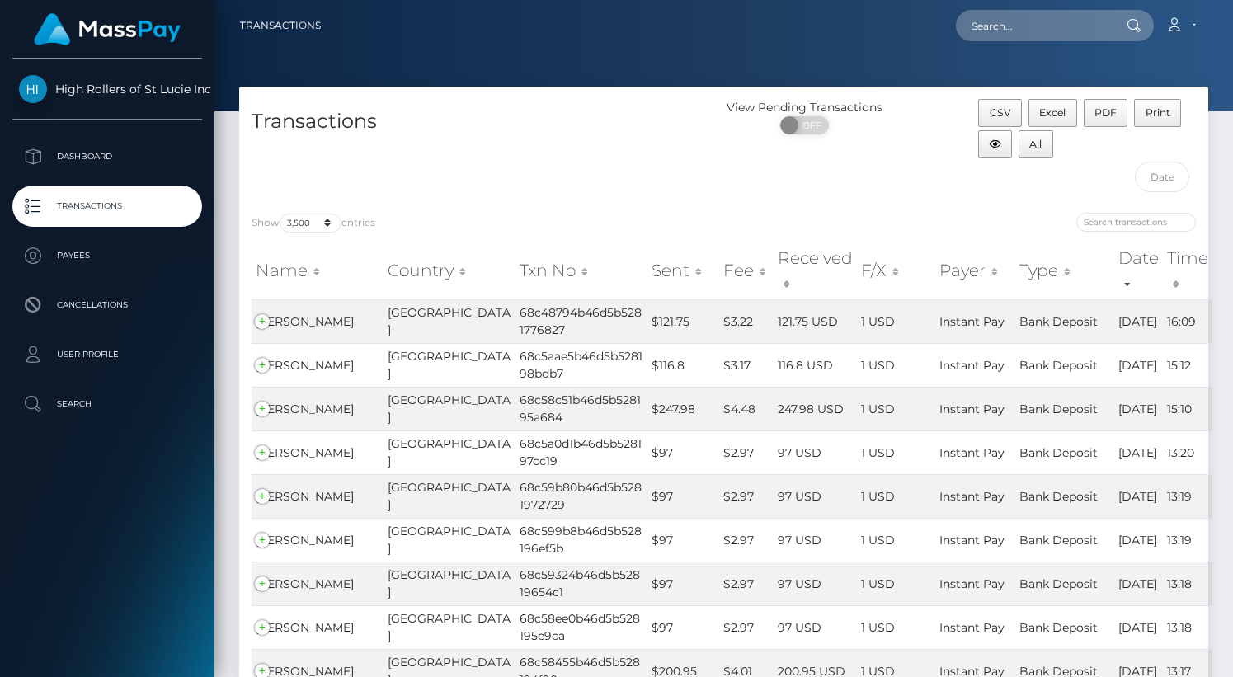
scroll to position [7828, 0]
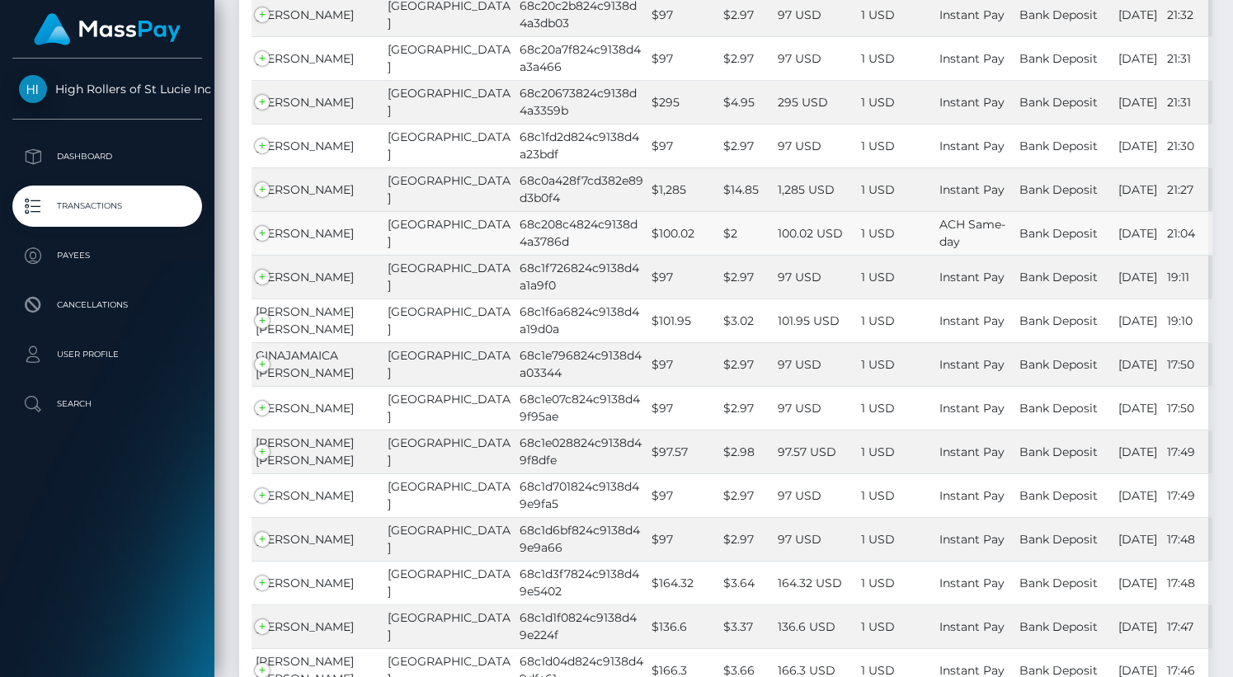
click at [294, 241] on span "BRANDON E PEPE" at bounding box center [305, 233] width 98 height 15
